Goal: Task Accomplishment & Management: Use online tool/utility

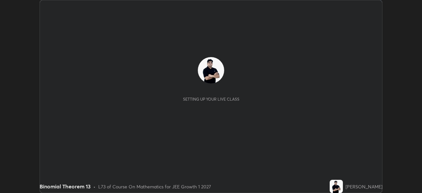
scroll to position [193, 422]
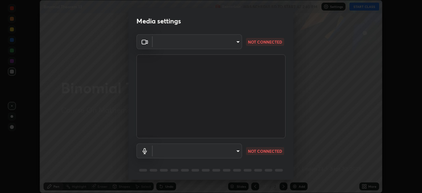
type input "e15fe1ebf70cde3bfcbeee335f8652014c7a9185cc29a01d69aea44f35fb34b8"
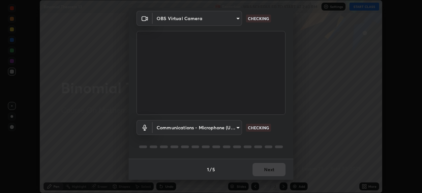
click at [224, 124] on body "Erase all Binomial Theorem 13 Recording WAS SCHEDULED TO START AT 2:40 PM Setti…" at bounding box center [211, 96] width 422 height 193
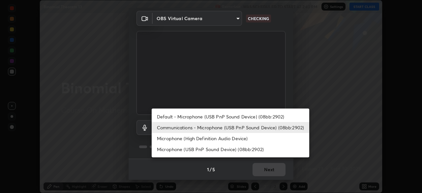
click at [220, 114] on li "Default - Microphone (USB PnP Sound Device) (08bb:2902)" at bounding box center [231, 116] width 158 height 11
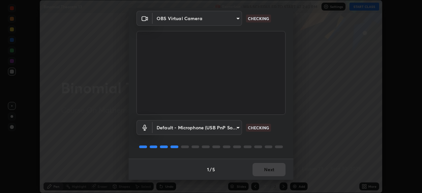
click at [213, 126] on body "Erase all Binomial Theorem 13 Recording WAS SCHEDULED TO START AT 2:40 PM Setti…" at bounding box center [211, 96] width 422 height 193
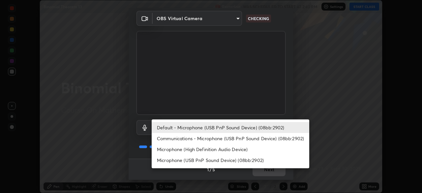
click at [209, 137] on li "Communications - Microphone (USB PnP Sound Device) (08bb:2902)" at bounding box center [231, 138] width 158 height 11
type input "communications"
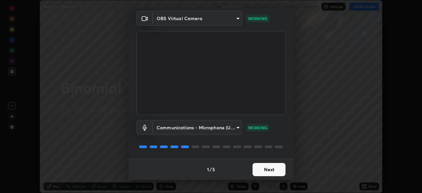
click at [269, 169] on button "Next" at bounding box center [269, 169] width 33 height 13
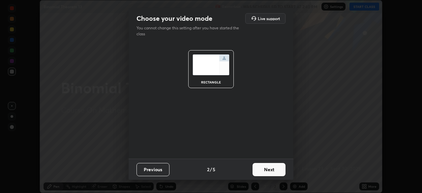
click at [273, 168] on button "Next" at bounding box center [269, 169] width 33 height 13
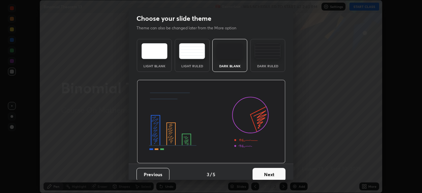
click at [273, 168] on button "Next" at bounding box center [269, 174] width 33 height 13
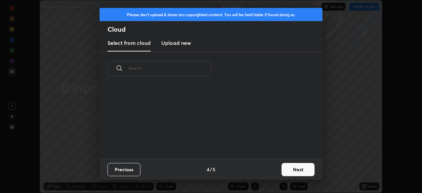
click at [273, 168] on div "Previous 4 / 5 Next" at bounding box center [211, 169] width 223 height 21
click at [289, 169] on button "Next" at bounding box center [298, 169] width 33 height 13
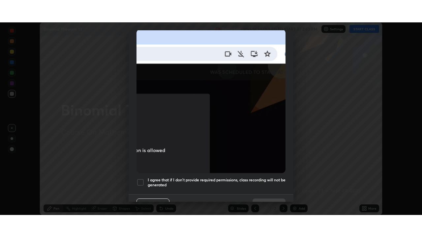
scroll to position [152, 0]
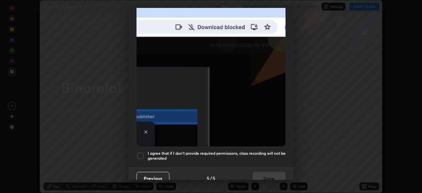
click at [138, 152] on div at bounding box center [140, 156] width 8 height 8
click at [264, 175] on button "Done" at bounding box center [269, 178] width 33 height 13
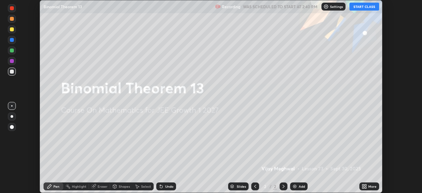
click at [361, 4] on button "START CLASS" at bounding box center [364, 7] width 30 height 8
click at [365, 185] on icon at bounding box center [366, 185] width 2 height 2
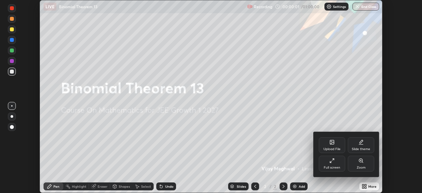
click at [331, 162] on icon at bounding box center [331, 162] width 2 height 2
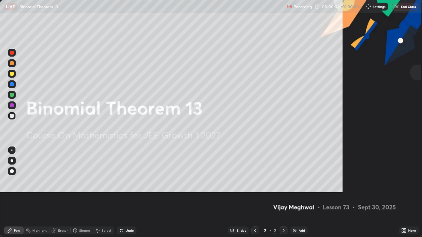
scroll to position [237, 422]
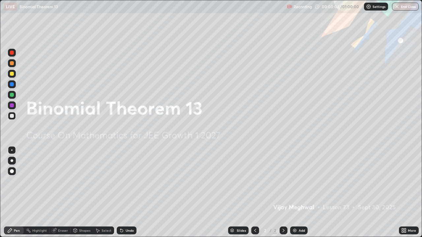
click at [299, 193] on div "Add" at bounding box center [302, 230] width 6 height 3
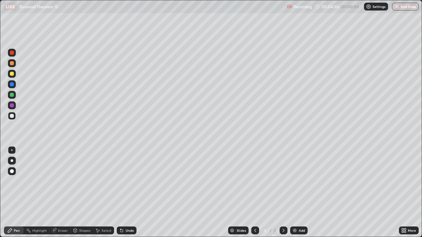
click at [12, 74] on div at bounding box center [12, 74] width 4 height 4
click at [12, 64] on div at bounding box center [12, 63] width 4 height 4
click at [126, 193] on div "Undo" at bounding box center [130, 230] width 8 height 3
click at [11, 74] on div at bounding box center [12, 74] width 4 height 4
click at [299, 193] on div "Add" at bounding box center [302, 230] width 6 height 3
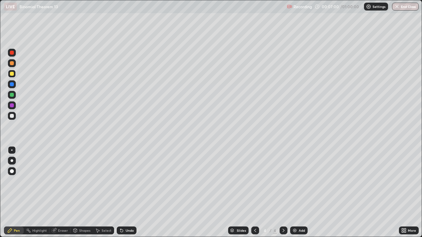
click at [129, 193] on div "Undo" at bounding box center [127, 231] width 20 height 8
click at [133, 193] on div "Undo" at bounding box center [130, 230] width 8 height 3
click at [254, 193] on icon at bounding box center [255, 230] width 5 height 5
click at [283, 193] on div at bounding box center [284, 231] width 8 height 8
click at [12, 64] on div at bounding box center [12, 63] width 4 height 4
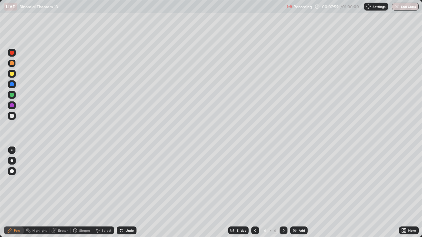
click at [254, 193] on icon at bounding box center [255, 230] width 5 height 5
click at [283, 193] on icon at bounding box center [283, 230] width 5 height 5
click at [128, 193] on div "Undo" at bounding box center [130, 230] width 8 height 3
click at [255, 193] on icon at bounding box center [255, 230] width 5 height 5
click at [283, 193] on icon at bounding box center [283, 230] width 5 height 5
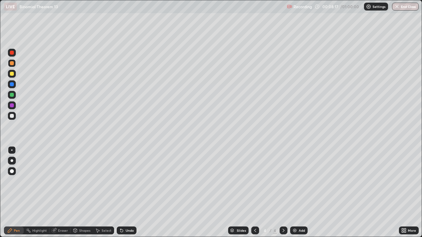
click at [12, 117] on div at bounding box center [12, 116] width 4 height 4
click at [255, 193] on icon at bounding box center [255, 230] width 5 height 5
click at [280, 193] on div at bounding box center [284, 231] width 8 height 8
click at [255, 193] on icon at bounding box center [255, 230] width 5 height 5
click at [283, 193] on icon at bounding box center [283, 230] width 5 height 5
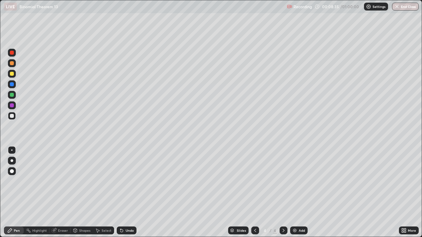
click at [255, 193] on icon at bounding box center [255, 230] width 5 height 5
click at [283, 193] on icon at bounding box center [283, 230] width 5 height 5
click at [254, 193] on icon at bounding box center [255, 230] width 5 height 5
click at [283, 193] on icon at bounding box center [283, 230] width 5 height 5
click at [63, 193] on div "Eraser" at bounding box center [63, 230] width 10 height 3
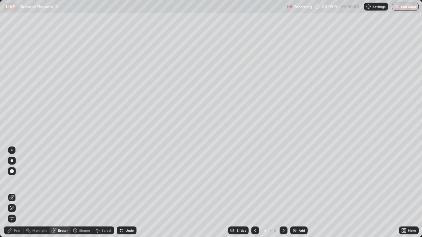
click at [11, 193] on icon at bounding box center [9, 230] width 5 height 5
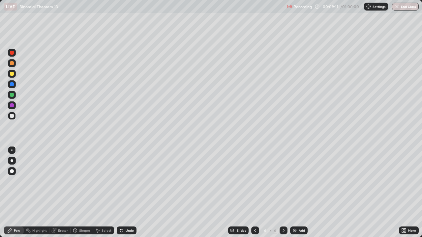
click at [252, 193] on div at bounding box center [255, 231] width 8 height 8
click at [283, 193] on icon at bounding box center [283, 230] width 5 height 5
click at [299, 193] on div "Add" at bounding box center [302, 230] width 6 height 3
click at [253, 193] on icon at bounding box center [255, 230] width 5 height 5
click at [283, 193] on icon at bounding box center [283, 230] width 5 height 5
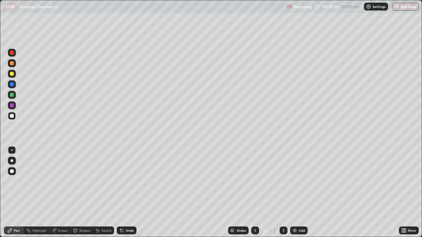
click at [103, 193] on div "Select" at bounding box center [103, 231] width 21 height 8
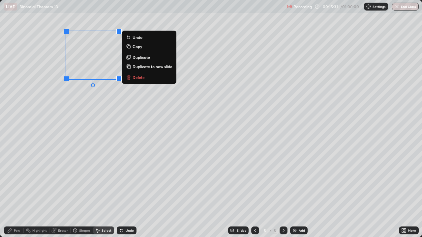
click at [136, 77] on p "Delete" at bounding box center [139, 77] width 12 height 5
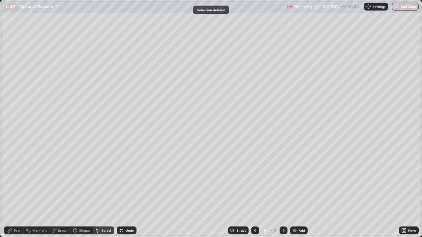
click at [16, 193] on div "Pen" at bounding box center [17, 230] width 6 height 3
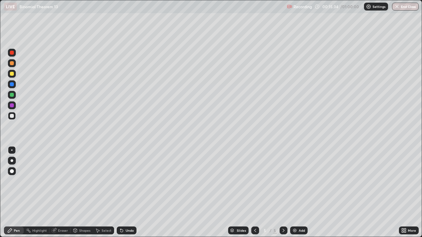
click at [254, 193] on icon at bounding box center [255, 230] width 5 height 5
click at [282, 193] on icon at bounding box center [283, 230] width 5 height 5
click at [255, 193] on icon at bounding box center [255, 230] width 5 height 5
click at [282, 193] on icon at bounding box center [283, 230] width 5 height 5
click at [254, 193] on icon at bounding box center [255, 230] width 5 height 5
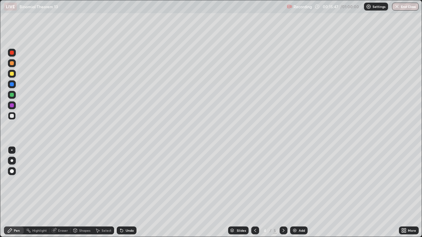
click at [283, 193] on icon at bounding box center [283, 230] width 5 height 5
click at [254, 193] on icon at bounding box center [255, 230] width 5 height 5
click at [283, 193] on icon at bounding box center [284, 230] width 2 height 3
click at [65, 193] on div "Eraser" at bounding box center [63, 230] width 10 height 3
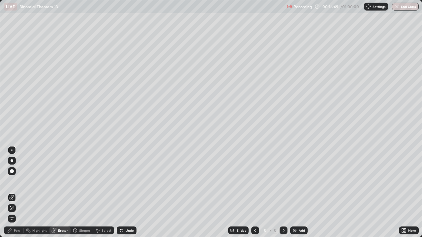
click at [15, 193] on div "Pen" at bounding box center [17, 230] width 6 height 3
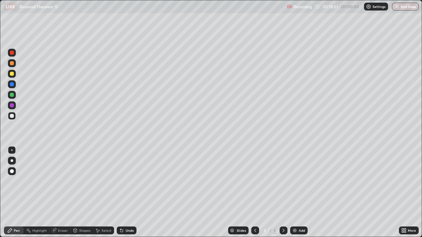
click at [299, 193] on div "Add" at bounding box center [302, 230] width 6 height 3
click at [133, 193] on div "Undo" at bounding box center [127, 231] width 20 height 8
click at [133, 193] on div "Undo" at bounding box center [130, 230] width 8 height 3
click at [10, 65] on div at bounding box center [12, 63] width 4 height 4
click at [10, 75] on div at bounding box center [12, 74] width 4 height 4
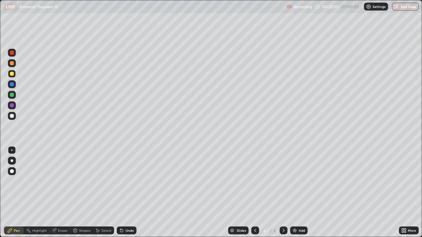
click at [64, 193] on div "Eraser" at bounding box center [63, 230] width 10 height 3
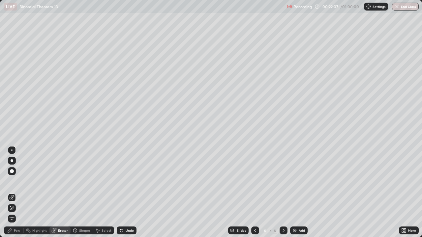
click at [16, 193] on div "Pen" at bounding box center [17, 230] width 6 height 3
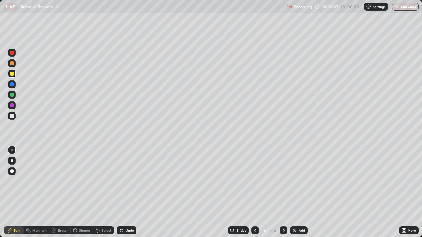
click at [12, 95] on div at bounding box center [12, 95] width 4 height 4
click at [63, 193] on div "Eraser" at bounding box center [63, 230] width 10 height 3
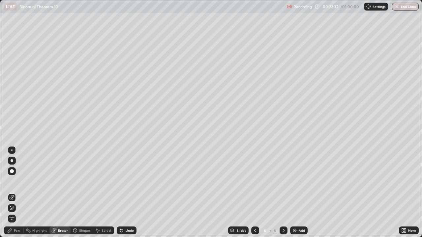
click at [17, 193] on div "Pen" at bounding box center [17, 230] width 6 height 3
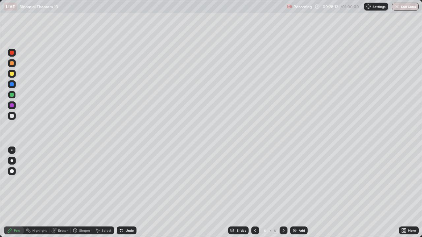
click at [294, 193] on img at bounding box center [294, 230] width 5 height 5
click at [255, 193] on icon at bounding box center [255, 230] width 5 height 5
click at [283, 193] on icon at bounding box center [283, 230] width 5 height 5
click at [14, 74] on div at bounding box center [12, 74] width 4 height 4
click at [252, 193] on div at bounding box center [255, 231] width 8 height 8
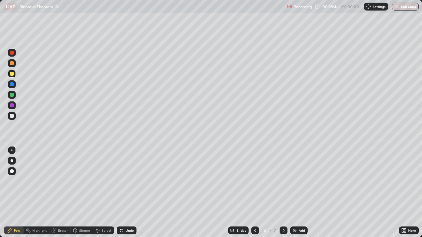
click at [255, 193] on icon at bounding box center [255, 230] width 5 height 5
click at [253, 193] on icon at bounding box center [255, 230] width 5 height 5
click at [280, 193] on div at bounding box center [284, 231] width 8 height 8
click at [283, 193] on icon at bounding box center [283, 230] width 5 height 5
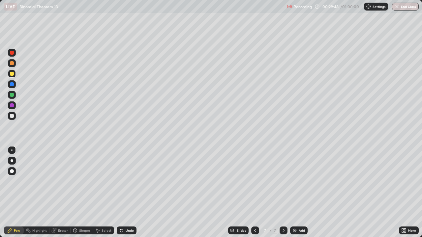
click at [13, 96] on div at bounding box center [12, 95] width 4 height 4
click at [129, 193] on div "Undo" at bounding box center [130, 230] width 8 height 3
click at [297, 193] on div "Add" at bounding box center [298, 231] width 17 height 8
click at [123, 193] on div "Undo" at bounding box center [127, 231] width 20 height 8
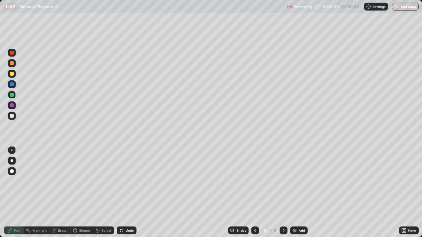
click at [126, 193] on div "Undo" at bounding box center [130, 230] width 8 height 3
click at [63, 193] on div "Eraser" at bounding box center [63, 230] width 10 height 3
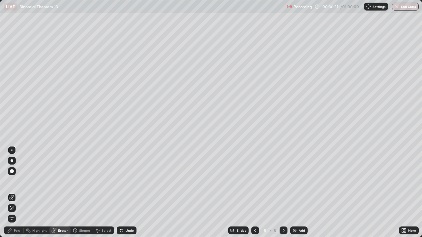
click at [20, 193] on div "Pen" at bounding box center [14, 231] width 20 height 8
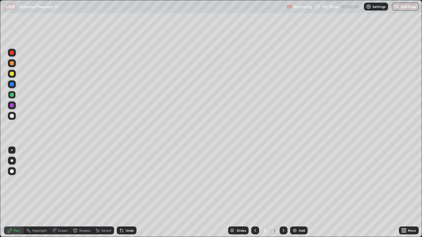
click at [10, 77] on div at bounding box center [12, 74] width 8 height 8
click at [9, 64] on div at bounding box center [12, 63] width 8 height 8
click at [12, 96] on div at bounding box center [12, 95] width 4 height 4
click at [12, 74] on div at bounding box center [12, 74] width 4 height 4
click at [128, 193] on div "Undo" at bounding box center [127, 231] width 20 height 8
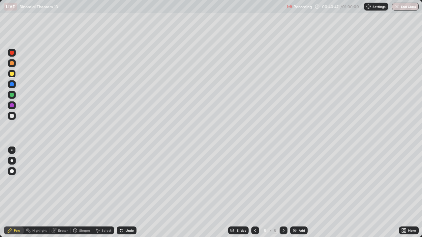
click at [12, 116] on div at bounding box center [12, 116] width 4 height 4
click at [11, 76] on div at bounding box center [12, 74] width 8 height 8
click at [61, 193] on div "Eraser" at bounding box center [63, 230] width 10 height 3
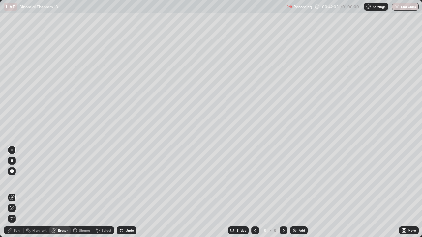
click at [19, 193] on div "Pen" at bounding box center [17, 230] width 6 height 3
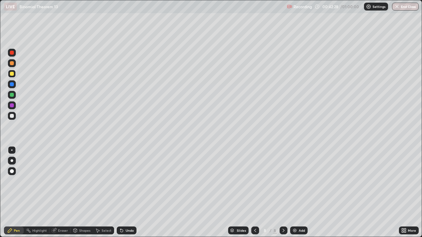
click at [126, 193] on div "Undo" at bounding box center [130, 230] width 8 height 3
click at [127, 193] on div "Undo" at bounding box center [127, 231] width 20 height 8
click at [12, 75] on div at bounding box center [12, 74] width 4 height 4
click at [12, 65] on div at bounding box center [12, 63] width 4 height 4
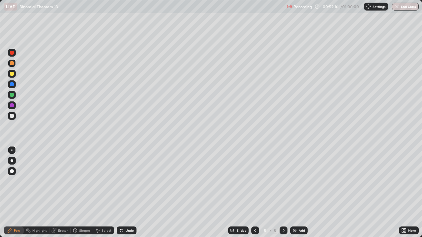
click at [412, 7] on button "End Class" at bounding box center [405, 7] width 27 height 8
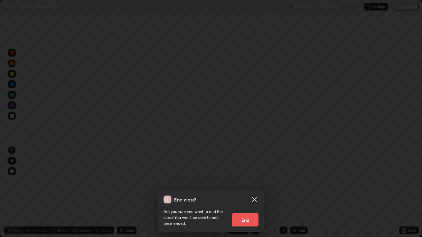
click at [240, 193] on button "End" at bounding box center [245, 220] width 26 height 13
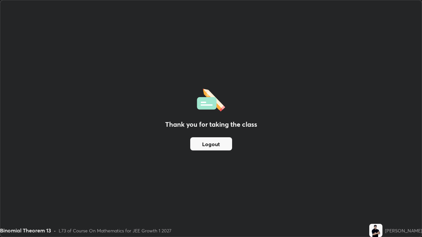
click at [211, 145] on button "Logout" at bounding box center [211, 143] width 42 height 13
